Goal: Information Seeking & Learning: Learn about a topic

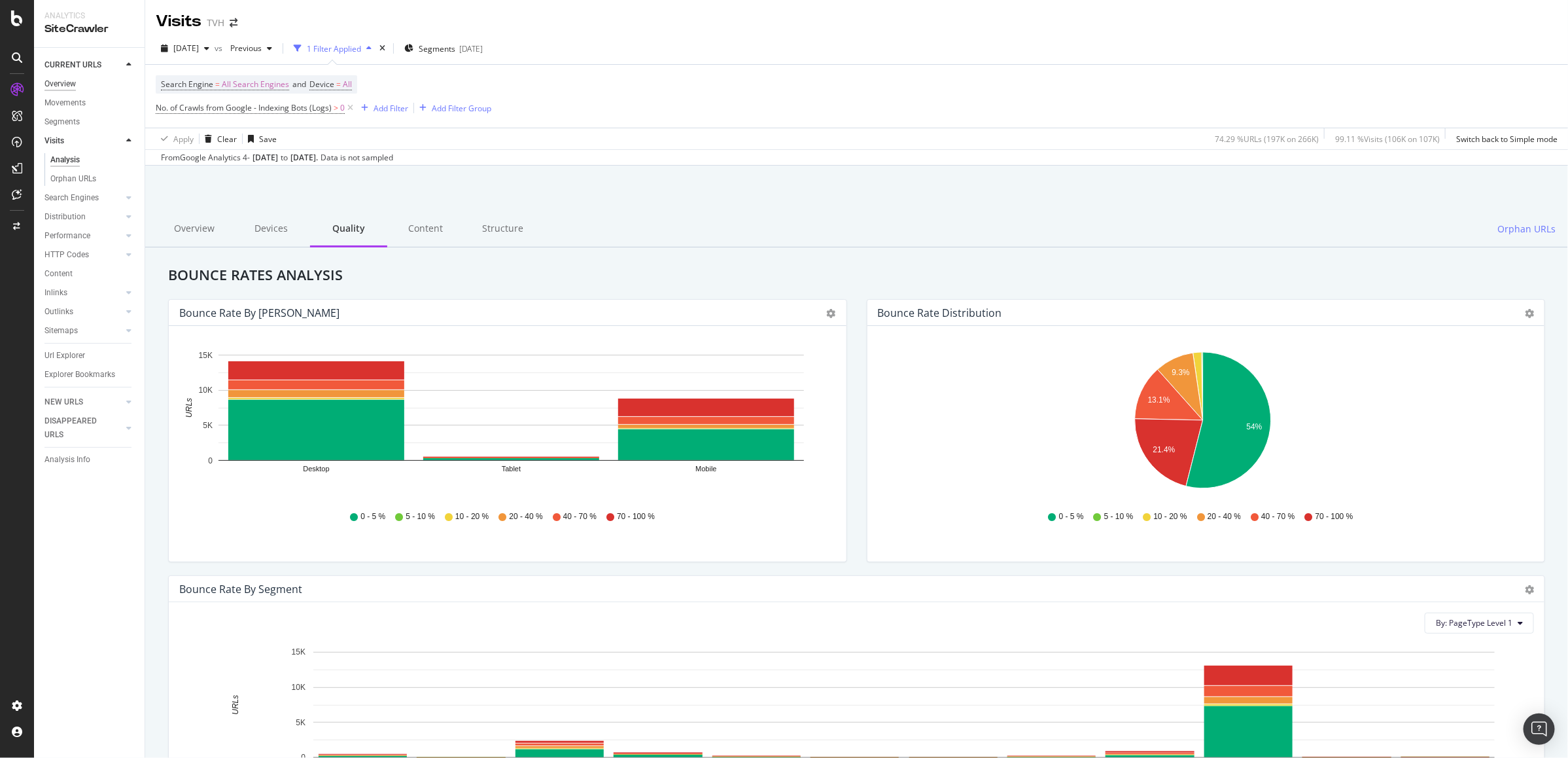
click at [74, 83] on div "Overview" at bounding box center [60, 84] width 32 height 14
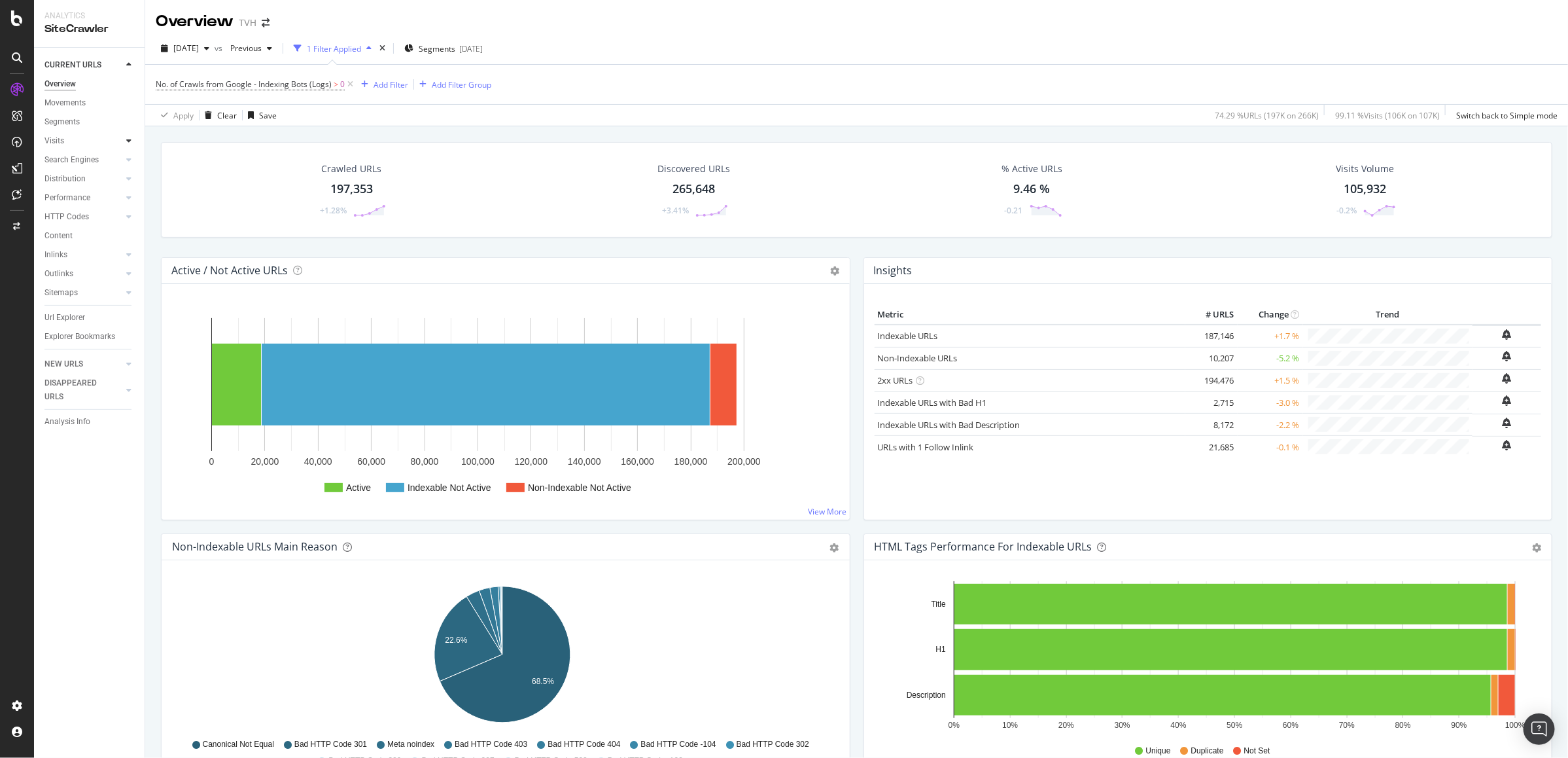
click at [129, 144] on icon at bounding box center [128, 140] width 5 height 8
click at [77, 160] on div "Analysis" at bounding box center [65, 159] width 30 height 14
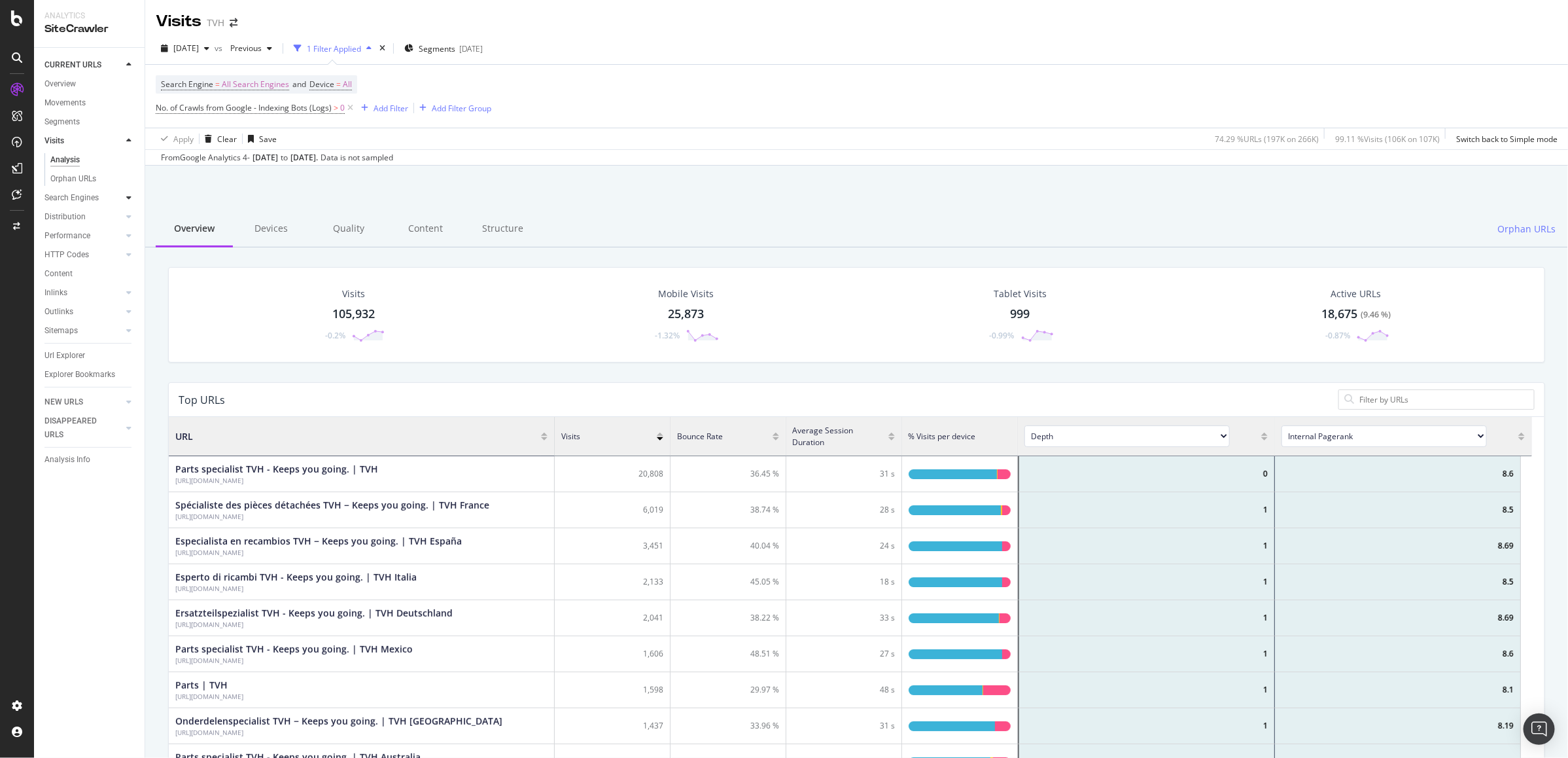
scroll to position [380, 1352]
click at [126, 199] on icon at bounding box center [128, 197] width 5 height 8
click at [76, 182] on div "Top Charts" at bounding box center [69, 179] width 38 height 14
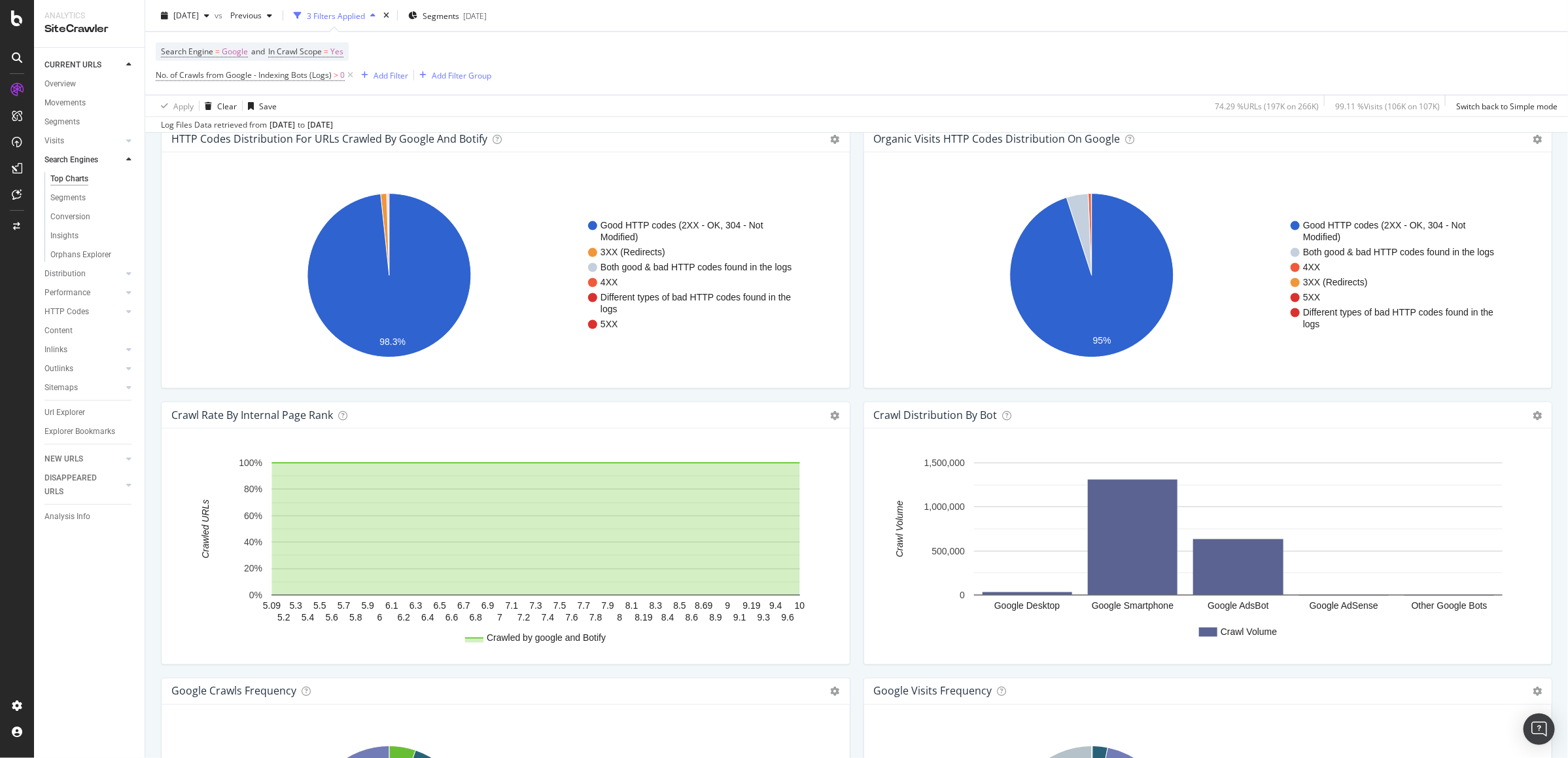
scroll to position [1075, 0]
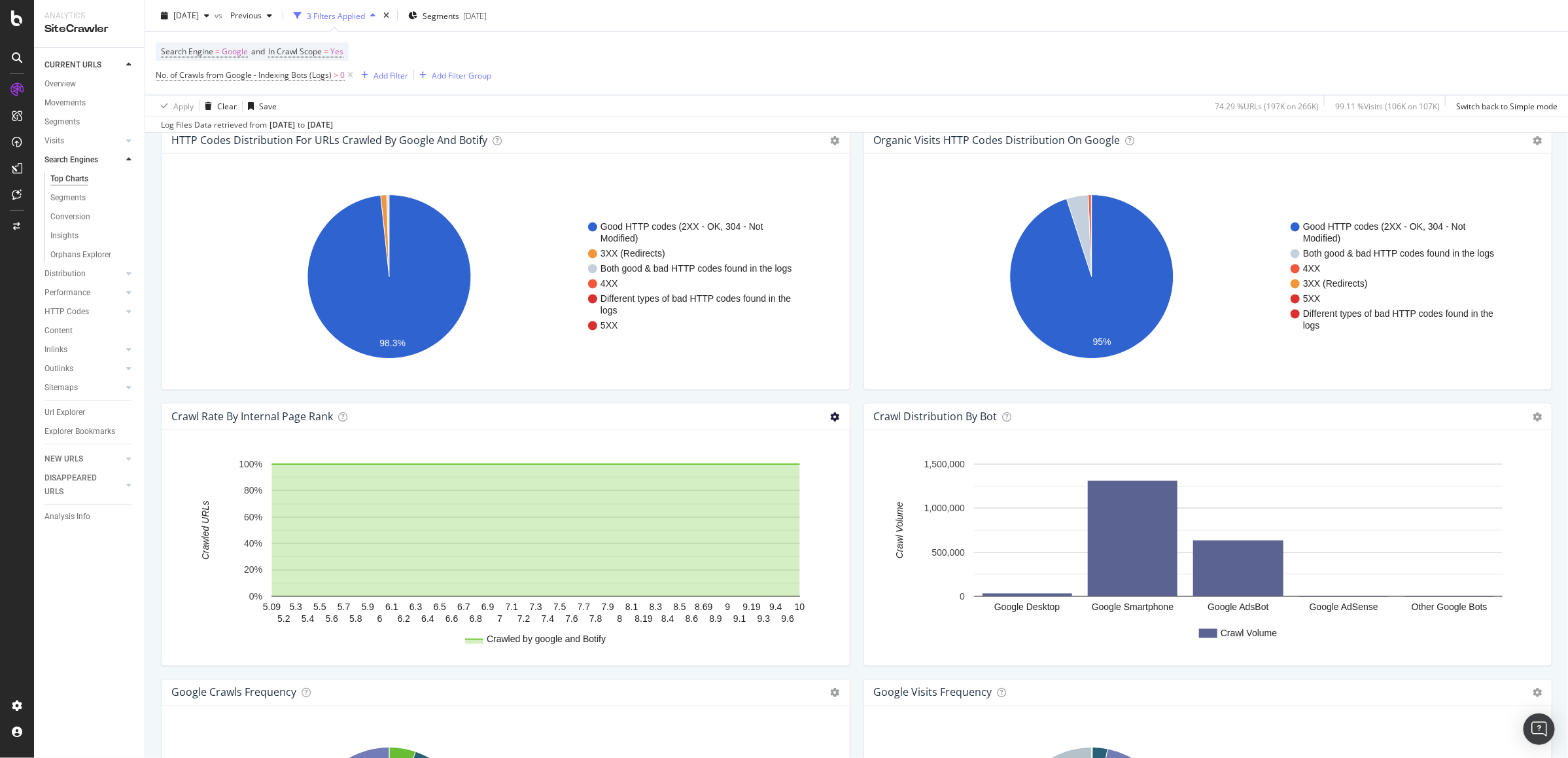
click at [831, 418] on icon at bounding box center [835, 417] width 9 height 9
click at [680, 407] on div "Crawl Rate By Internal Page Rank Chart (by Value) Chart (by Percentage) Table E…" at bounding box center [505, 416] width 688 height 26
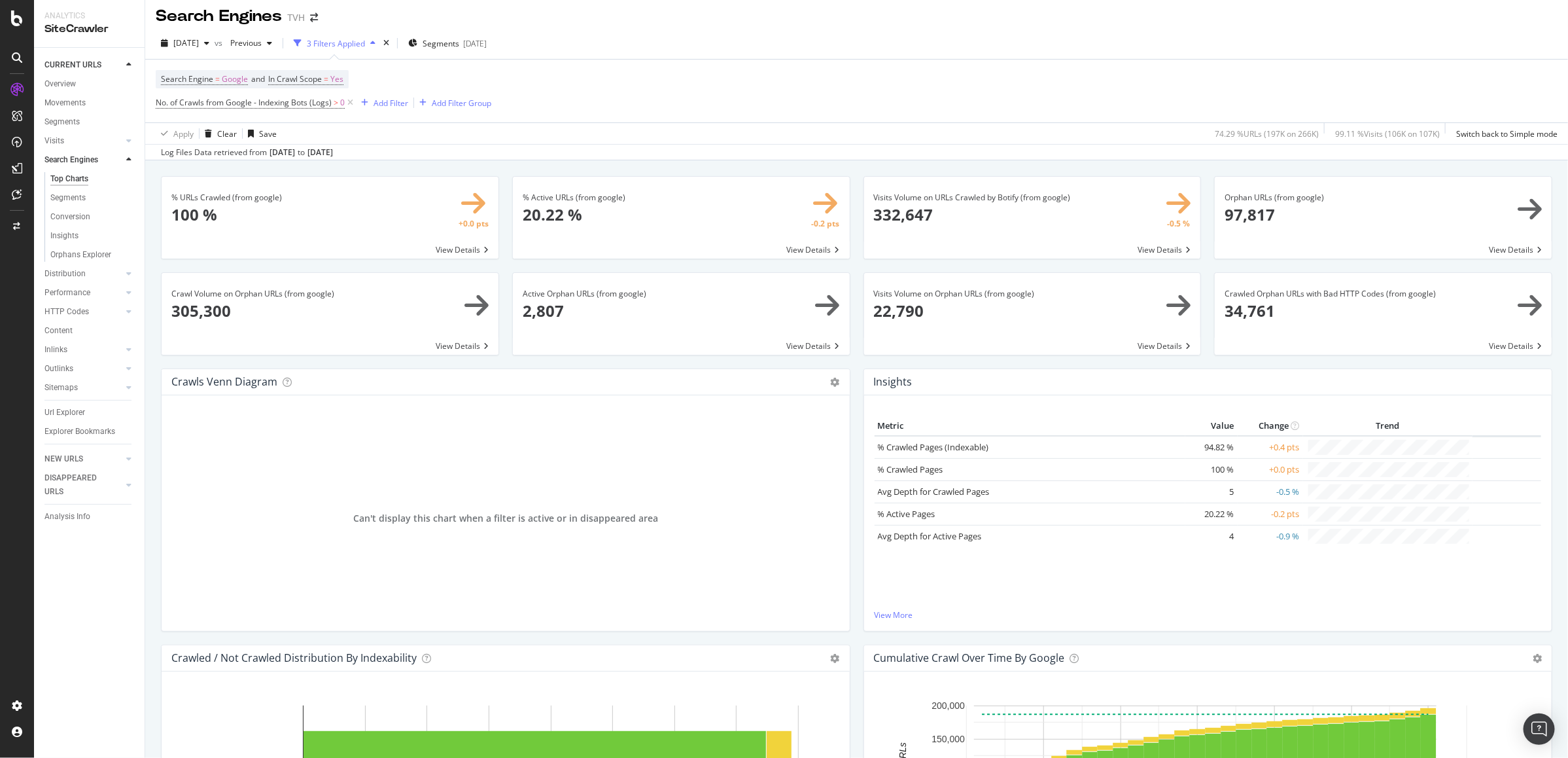
scroll to position [0, 0]
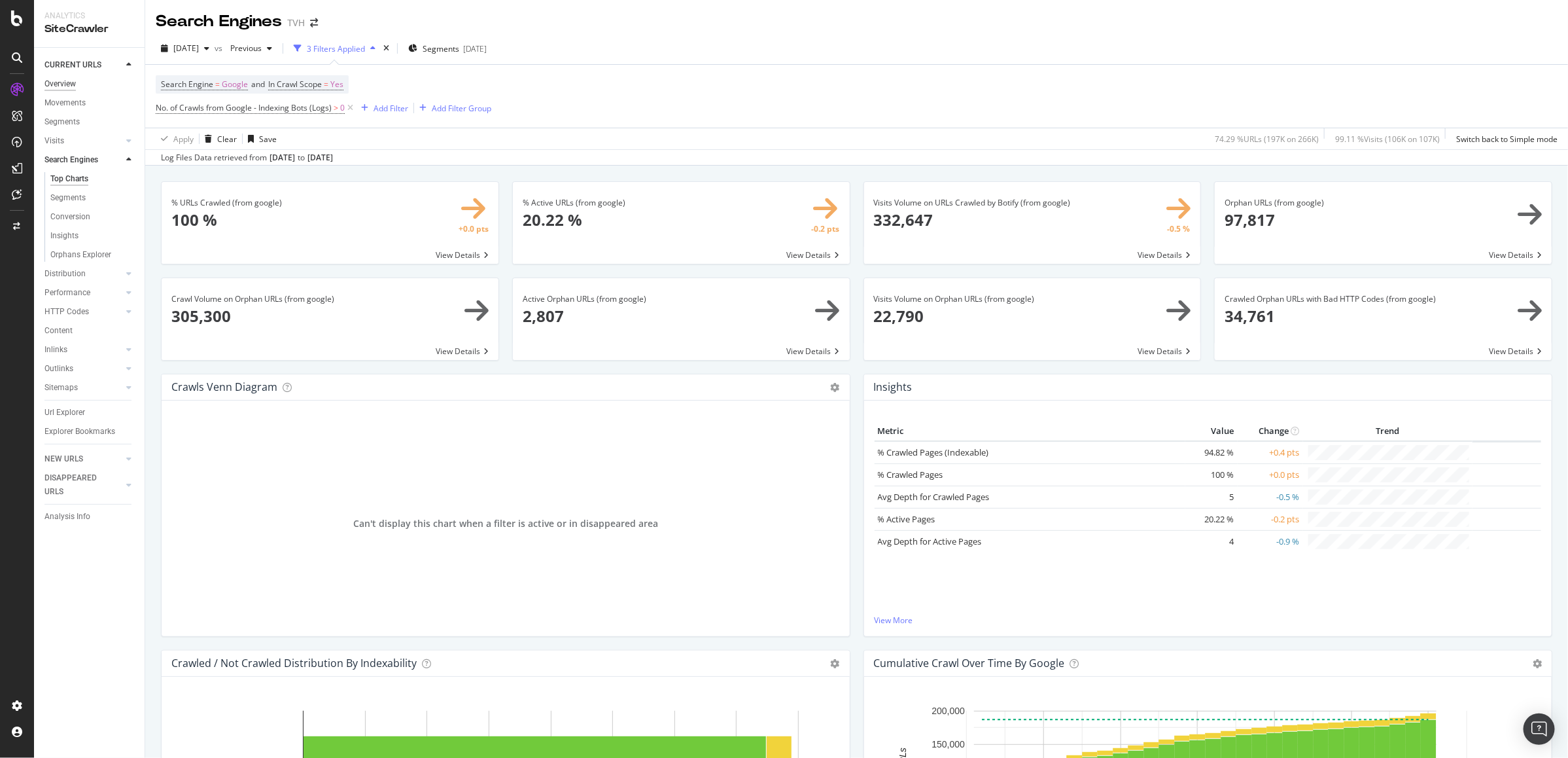
click at [66, 79] on div "Overview" at bounding box center [60, 84] width 32 height 14
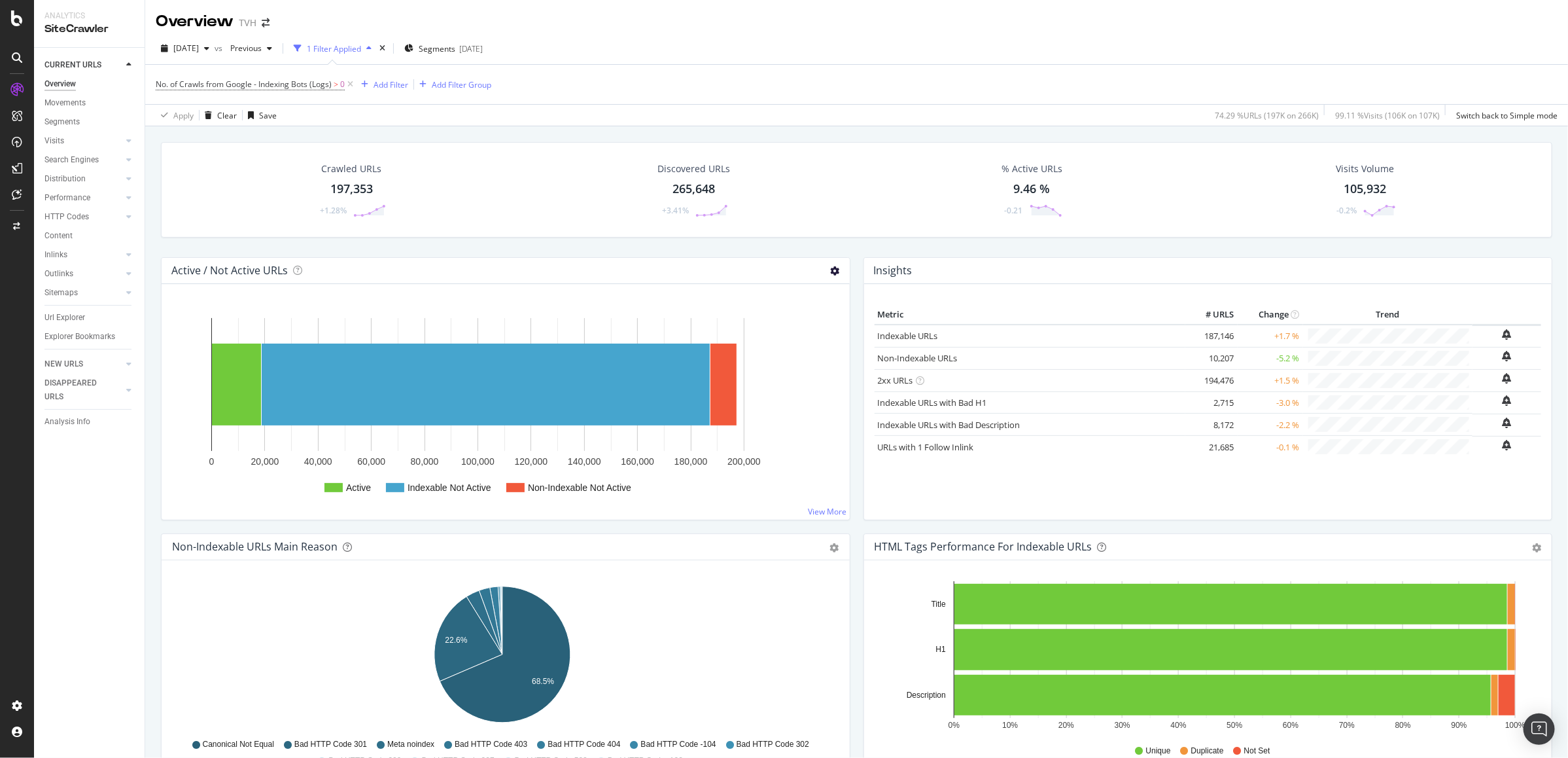
click at [833, 269] on icon at bounding box center [835, 271] width 9 height 9
click at [832, 320] on span "Chart (by Percentage)" at bounding box center [791, 317] width 118 height 18
click at [833, 266] on div "Active / Not Active URLs Chart (by Value) Chart (by Percentage) Table Expand Ex…" at bounding box center [505, 270] width 688 height 26
click at [831, 269] on icon at bounding box center [835, 271] width 9 height 9
click at [823, 290] on span "Chart (by Value)" at bounding box center [791, 293] width 118 height 18
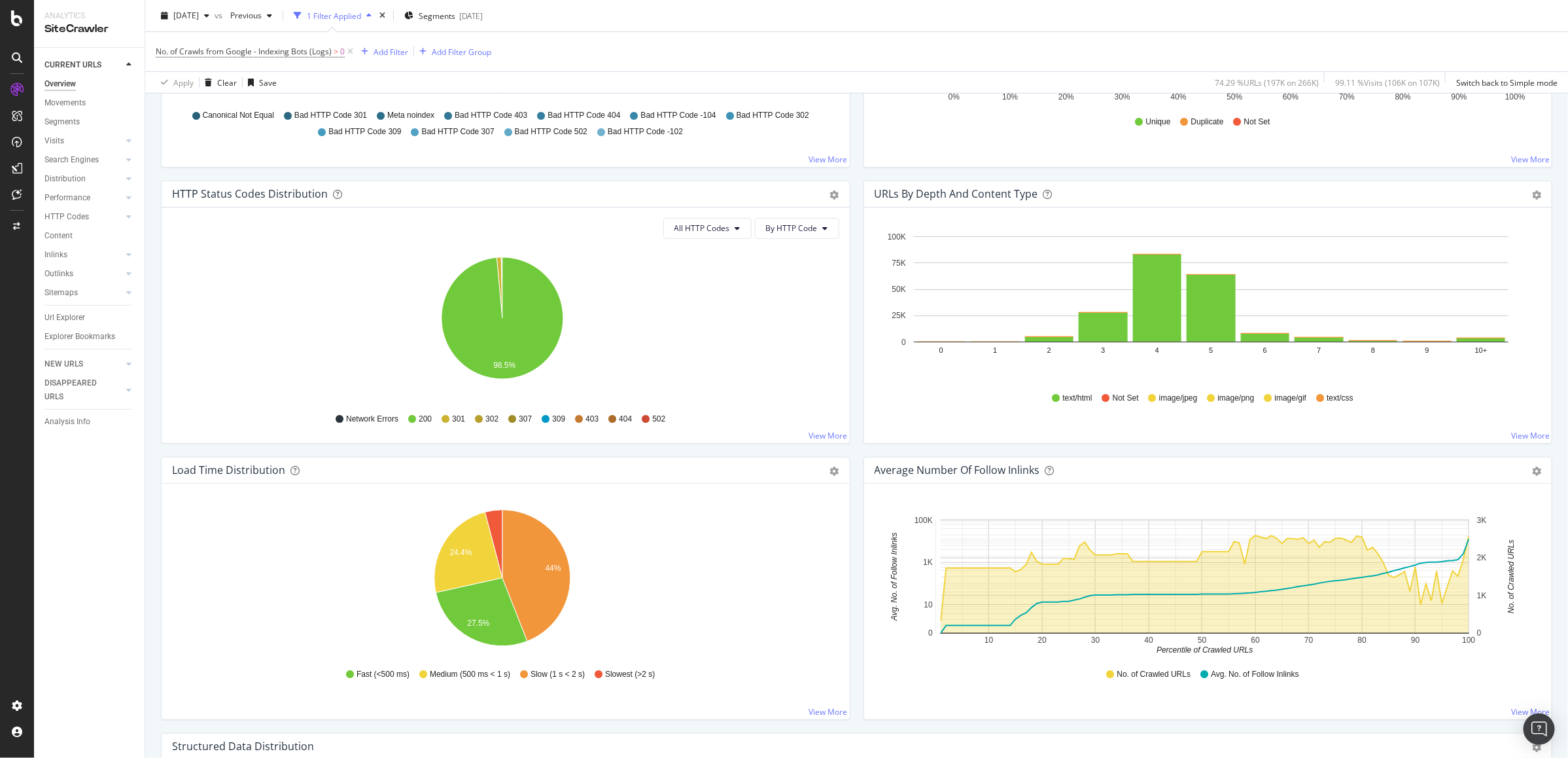
scroll to position [655, 0]
